Goal: Task Accomplishment & Management: Manage account settings

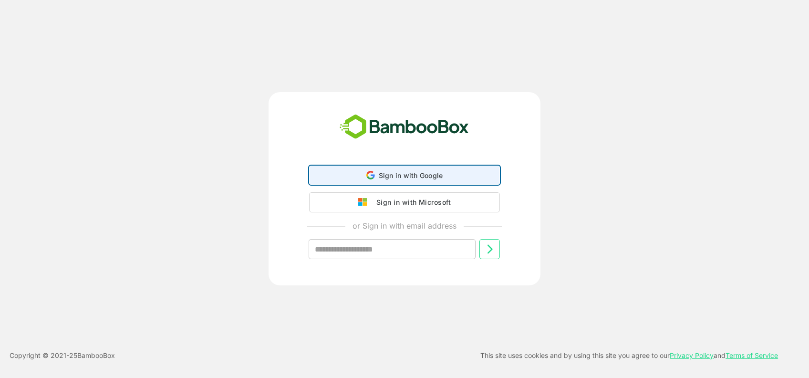
click at [405, 177] on span "Sign in with Google" at bounding box center [411, 175] width 64 height 8
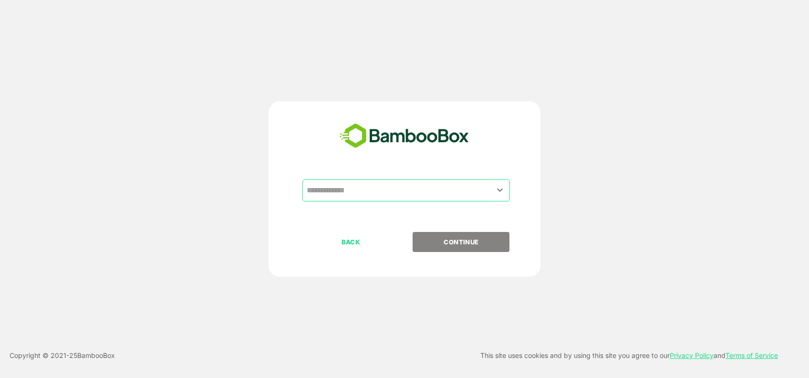
click at [417, 187] on input "text" at bounding box center [407, 190] width 204 height 18
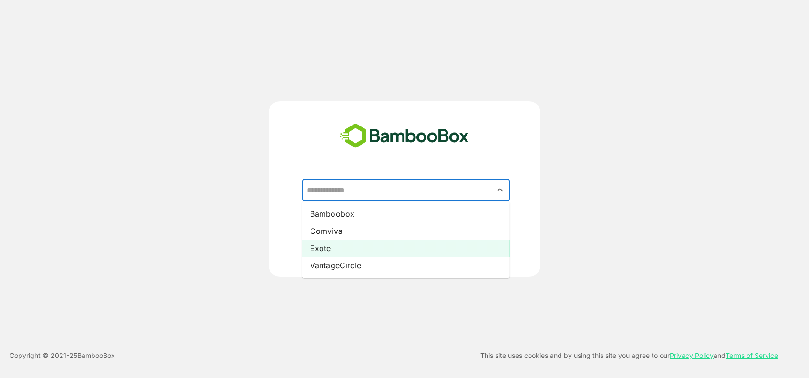
click at [336, 249] on li "Exotel" at bounding box center [407, 248] width 208 height 17
type input "******"
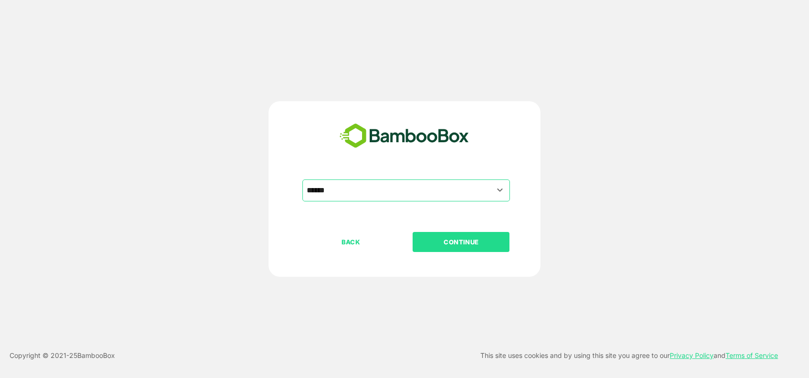
click at [448, 243] on p "CONTINUE" at bounding box center [461, 242] width 95 height 11
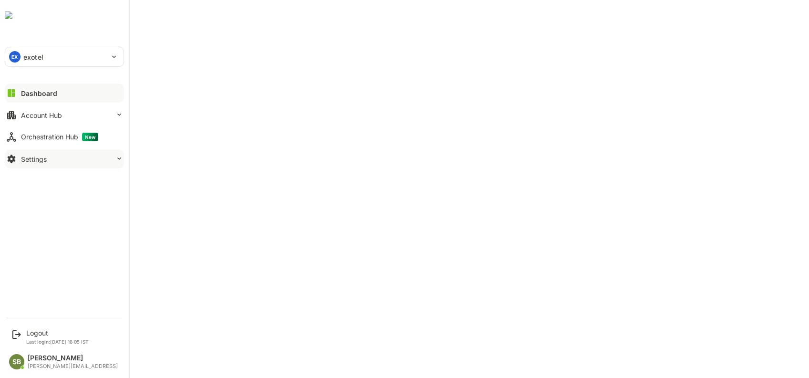
click at [35, 160] on div "Settings" at bounding box center [34, 159] width 26 height 8
click at [45, 158] on div "Settings" at bounding box center [34, 159] width 26 height 8
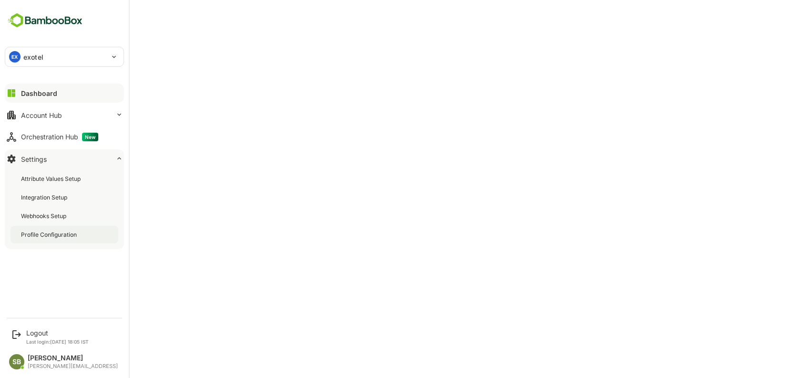
click at [36, 233] on div "Profile Configuration" at bounding box center [50, 235] width 58 height 8
